Goal: Information Seeking & Learning: Learn about a topic

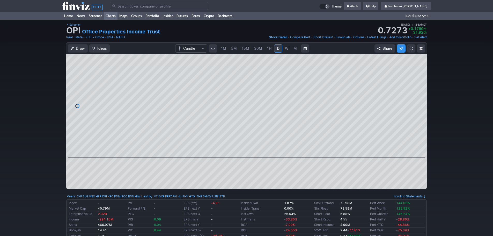
click at [110, 14] on link "Charts" at bounding box center [111, 16] width 14 height 8
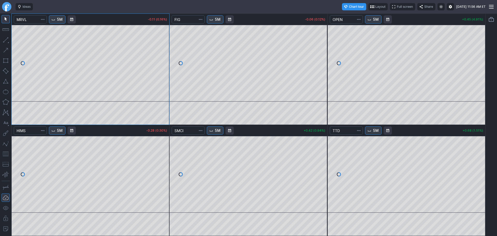
click at [5, 5] on link "Finviz.com" at bounding box center [6, 6] width 9 height 9
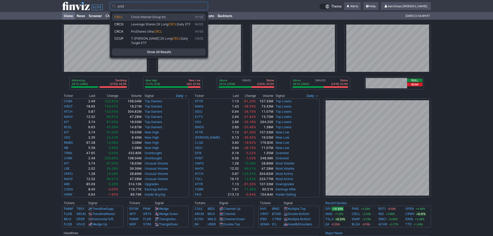
click at [150, 18] on span "Circle Internet Group Inc" at bounding box center [148, 17] width 35 height 4
type input "CRCL"
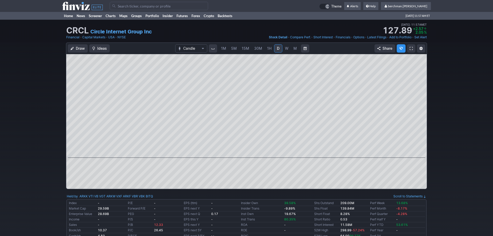
click at [235, 51] on span "5M" at bounding box center [234, 48] width 6 height 5
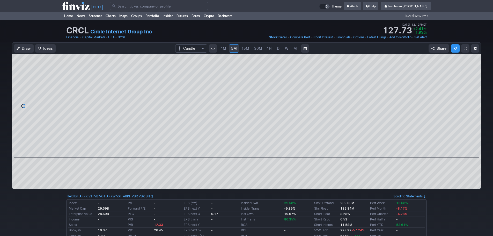
click at [275, 49] on link "D" at bounding box center [278, 48] width 8 height 8
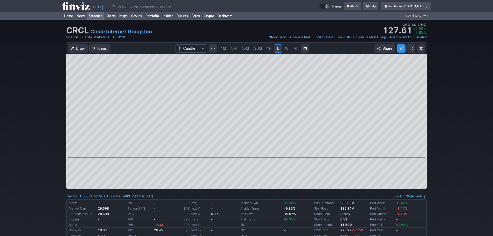
click at [95, 13] on link "Screener" at bounding box center [95, 16] width 17 height 8
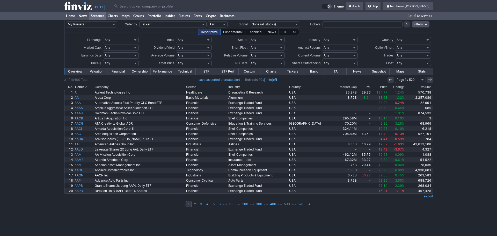
click at [111, 16] on link "Charts" at bounding box center [113, 16] width 14 height 8
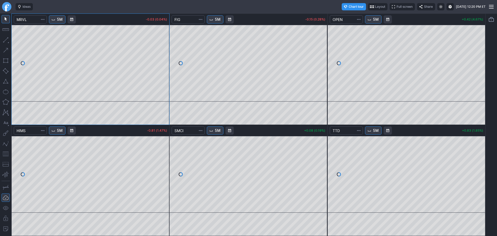
click at [2, 6] on link "Finviz.com" at bounding box center [6, 6] width 9 height 9
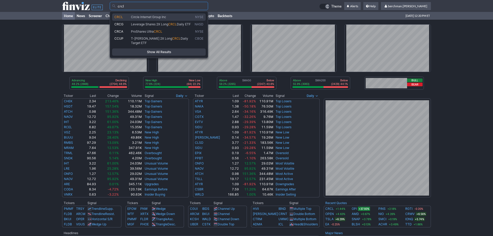
click at [130, 17] on span "CRCL" at bounding box center [122, 17] width 17 height 4
type input "CRCL"
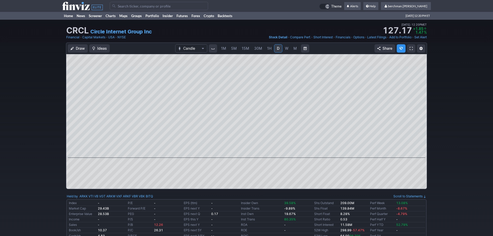
click at [235, 48] on span "5M" at bounding box center [234, 48] width 6 height 4
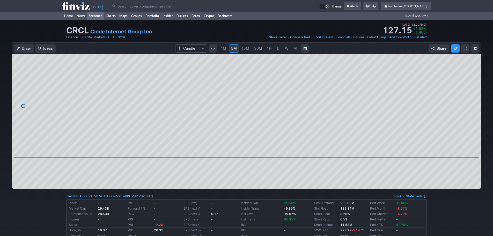
click at [97, 14] on link "Screener" at bounding box center [95, 16] width 17 height 8
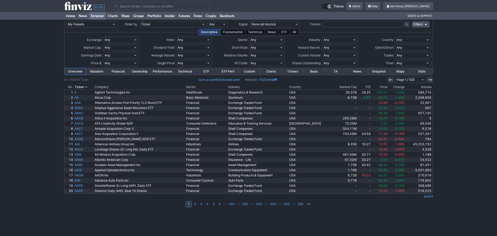
click at [425, 85] on th "Volume" at bounding box center [418, 86] width 27 height 5
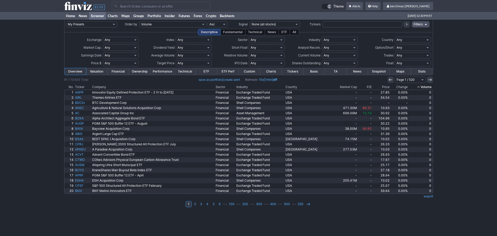
click at [425, 85] on th "Volume" at bounding box center [420, 86] width 24 height 5
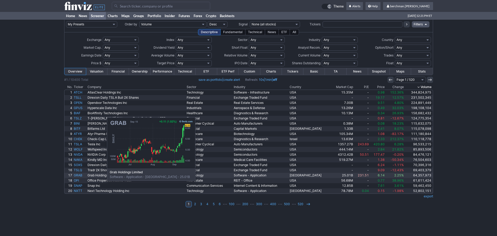
click at [81, 174] on link "GRAB" at bounding box center [79, 174] width 13 height 5
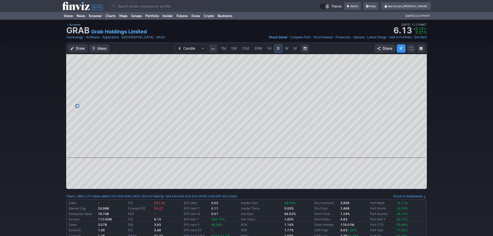
click at [235, 49] on span "5M" at bounding box center [234, 48] width 6 height 4
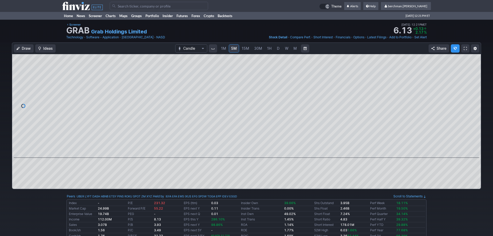
click at [278, 48] on span "D" at bounding box center [278, 48] width 3 height 4
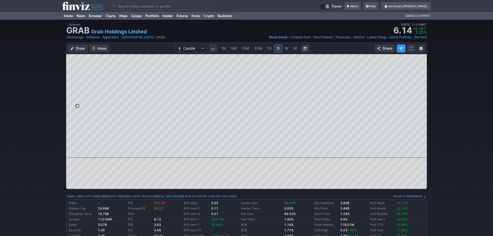
click at [288, 50] on link "W" at bounding box center [286, 48] width 8 height 8
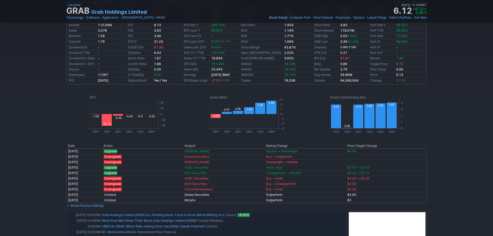
scroll to position [233, 0]
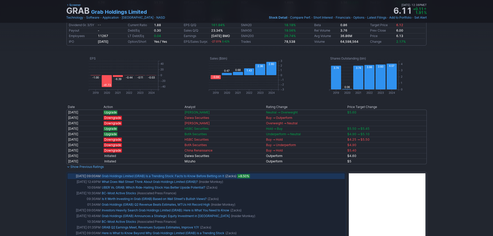
click at [151, 176] on link "Grab Holdings Limited (GRAB) Is a Trending Stock: Facts to Know Before Betting …" at bounding box center [163, 176] width 122 height 4
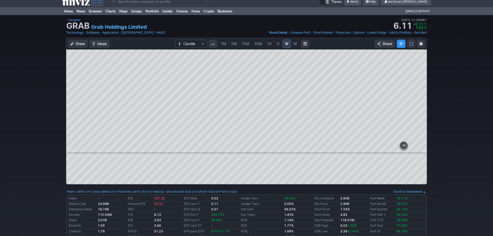
scroll to position [0, 0]
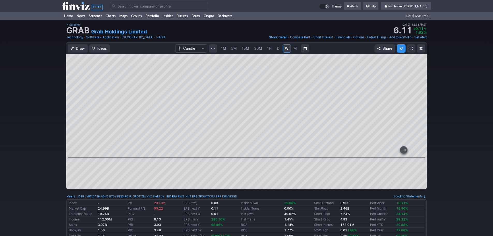
click at [234, 53] on div "1M 5M 15M 30M 1H D W M" at bounding box center [259, 48] width 82 height 9
click at [234, 50] on span "5M" at bounding box center [234, 48] width 6 height 5
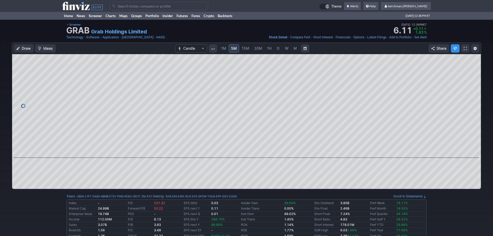
click at [224, 50] on span "1M" at bounding box center [223, 48] width 5 height 5
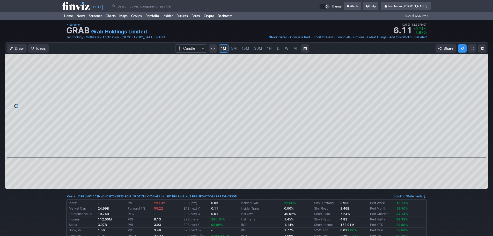
click at [275, 46] on link "D" at bounding box center [278, 48] width 8 height 8
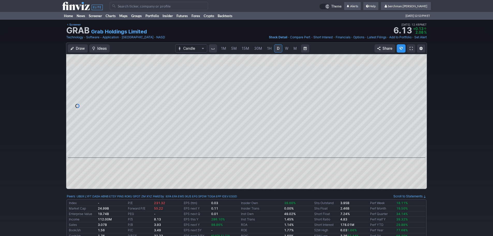
click at [132, 6] on input "Search" at bounding box center [159, 6] width 98 height 8
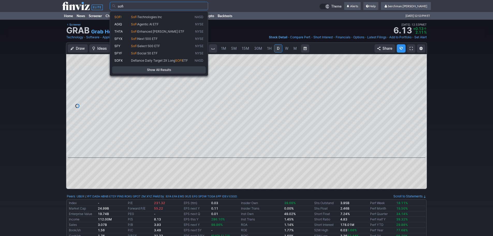
click at [142, 18] on span "Technologies Inc" at bounding box center [149, 17] width 25 height 4
type input "SOFI"
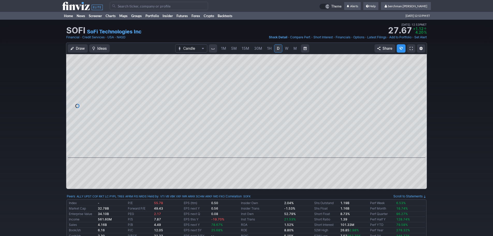
click at [236, 48] on span "5M" at bounding box center [234, 48] width 6 height 4
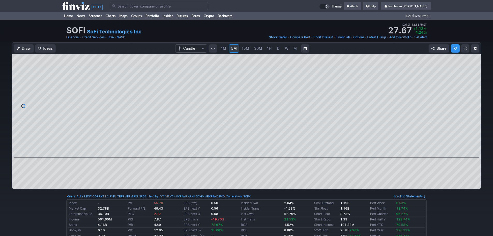
click at [276, 49] on span "D" at bounding box center [278, 48] width 4 height 5
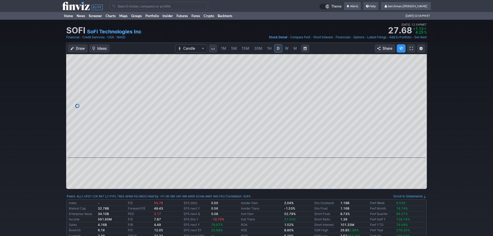
click at [287, 49] on span "W" at bounding box center [287, 48] width 4 height 4
click at [296, 48] on span "M" at bounding box center [294, 48] width 3 height 4
click at [234, 49] on span "5M" at bounding box center [234, 48] width 6 height 4
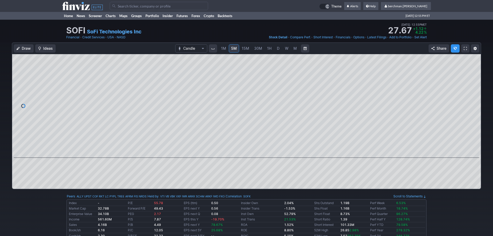
click at [141, 6] on input "Search" at bounding box center [159, 6] width 98 height 8
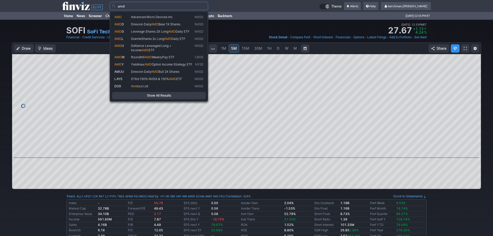
click at [141, 14] on link "AMD Advanced Micro Devices Inc NASD" at bounding box center [159, 16] width 94 height 7
type input "AMD"
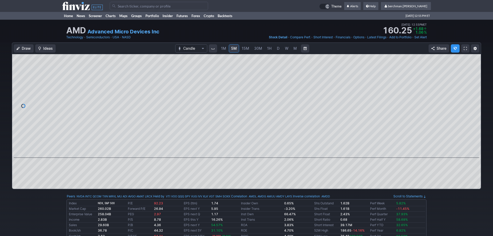
click at [276, 48] on span "D" at bounding box center [278, 48] width 4 height 5
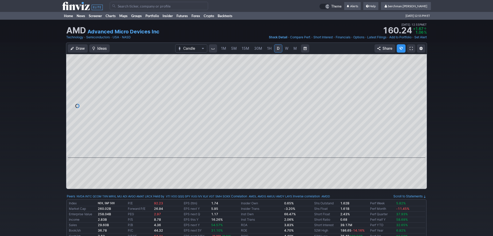
click at [236, 49] on link "5M" at bounding box center [234, 48] width 10 height 8
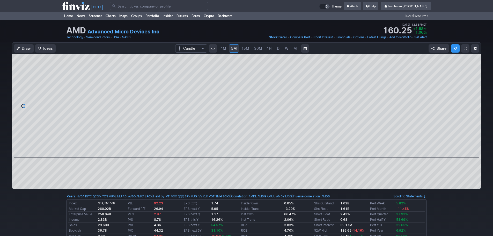
click at [279, 48] on span "D" at bounding box center [278, 48] width 4 height 5
